Goal: Information Seeking & Learning: Find specific fact

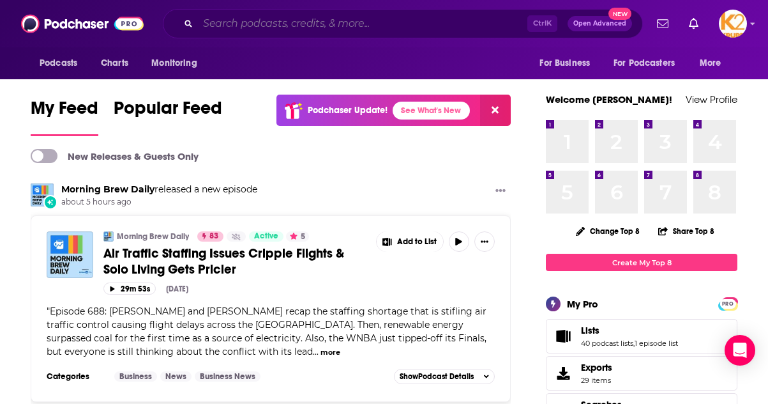
click at [274, 28] on input "Search podcasts, credits, & more..." at bounding box center [363, 23] width 330 height 20
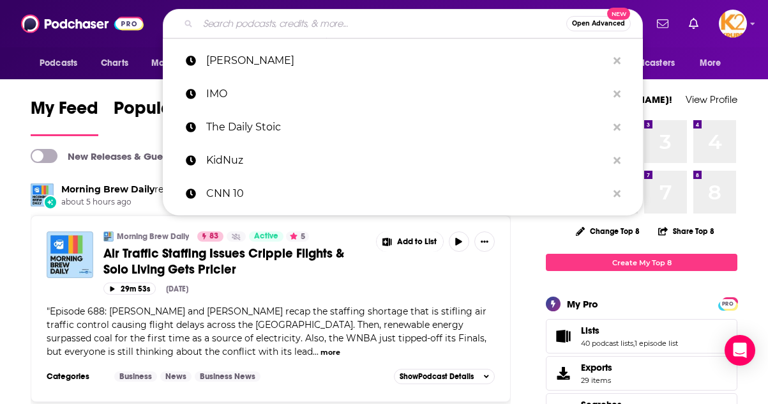
type input "d"
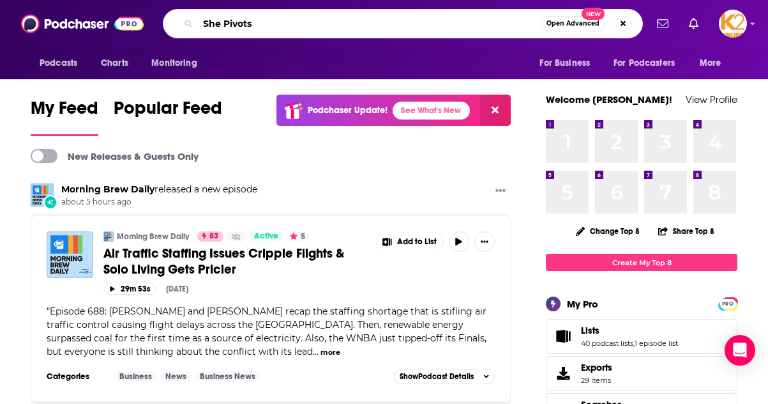
type input "She Pivots"
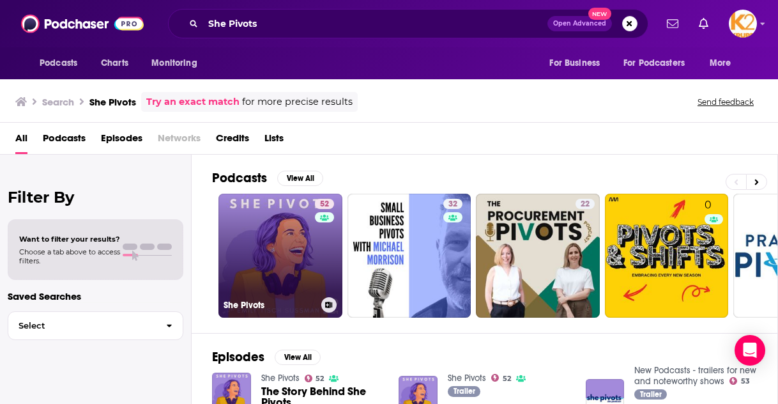
click at [294, 241] on link "52 She Pivots" at bounding box center [280, 256] width 124 height 124
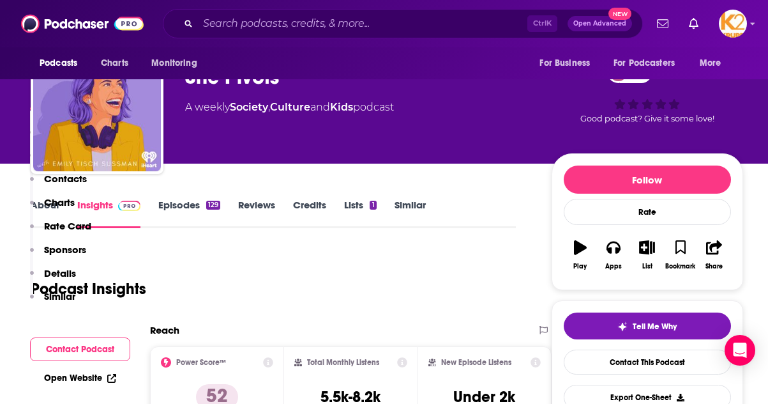
scroll to position [278, 0]
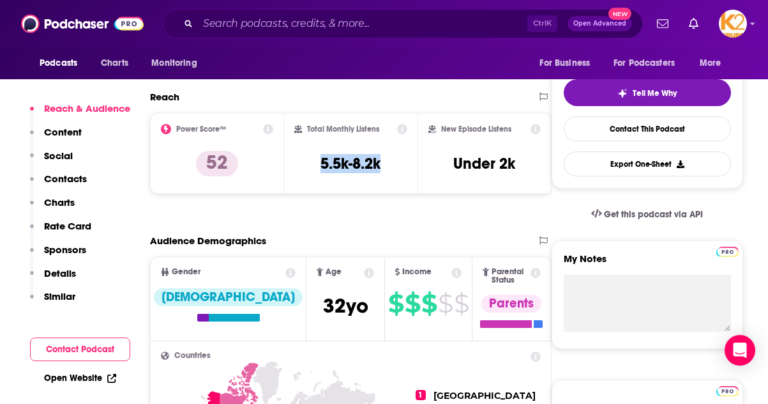
drag, startPoint x: 405, startPoint y: 172, endPoint x: 303, endPoint y: 162, distance: 102.0
click at [303, 162] on div "Total Monthly Listens 5.5k-8.2k" at bounding box center [351, 153] width 114 height 59
copy h3 "5.5k-8.2k"
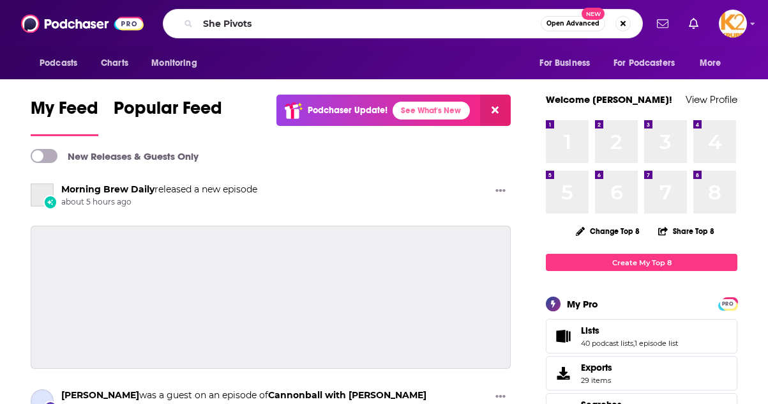
type input "She Pivots"
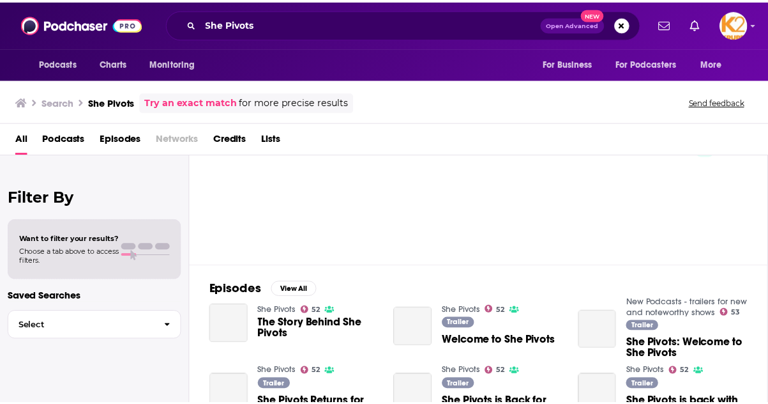
scroll to position [70, 0]
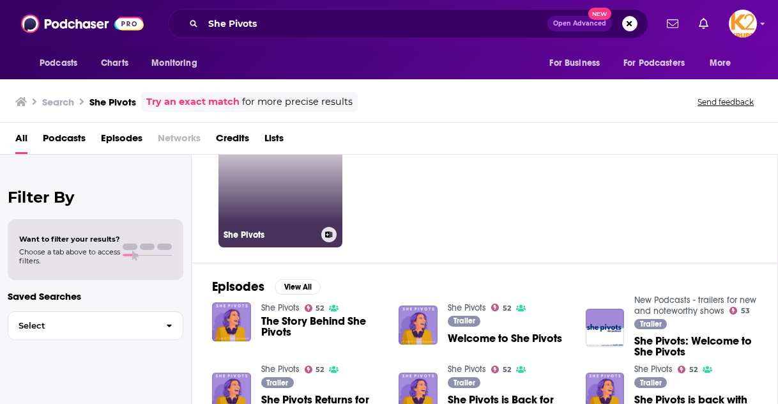
click at [289, 207] on link "52 She Pivots" at bounding box center [280, 185] width 124 height 124
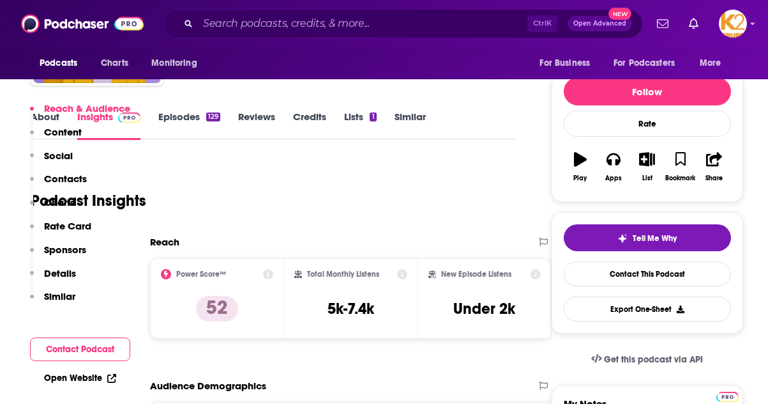
scroll to position [285, 0]
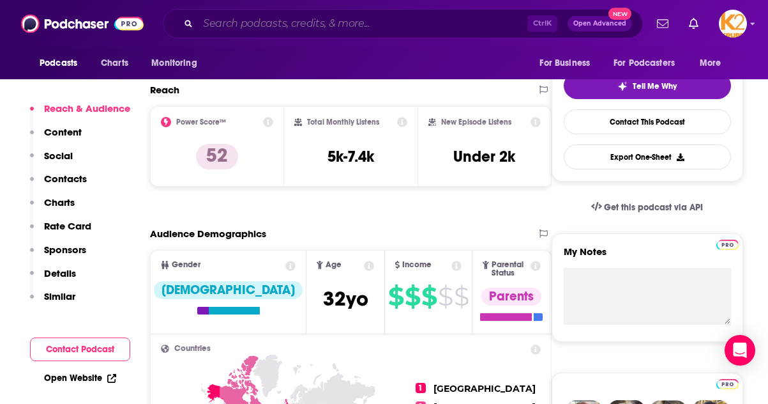
click at [229, 23] on input "Search podcasts, credits, & more..." at bounding box center [363, 23] width 330 height 20
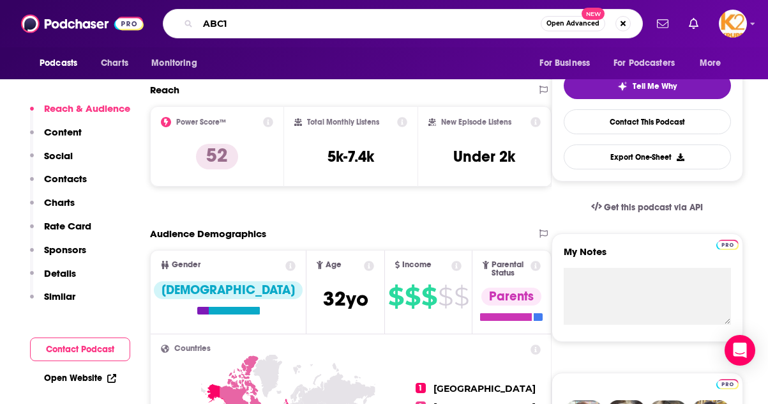
type input "ABC15"
